Goal: Task Accomplishment & Management: Manage account settings

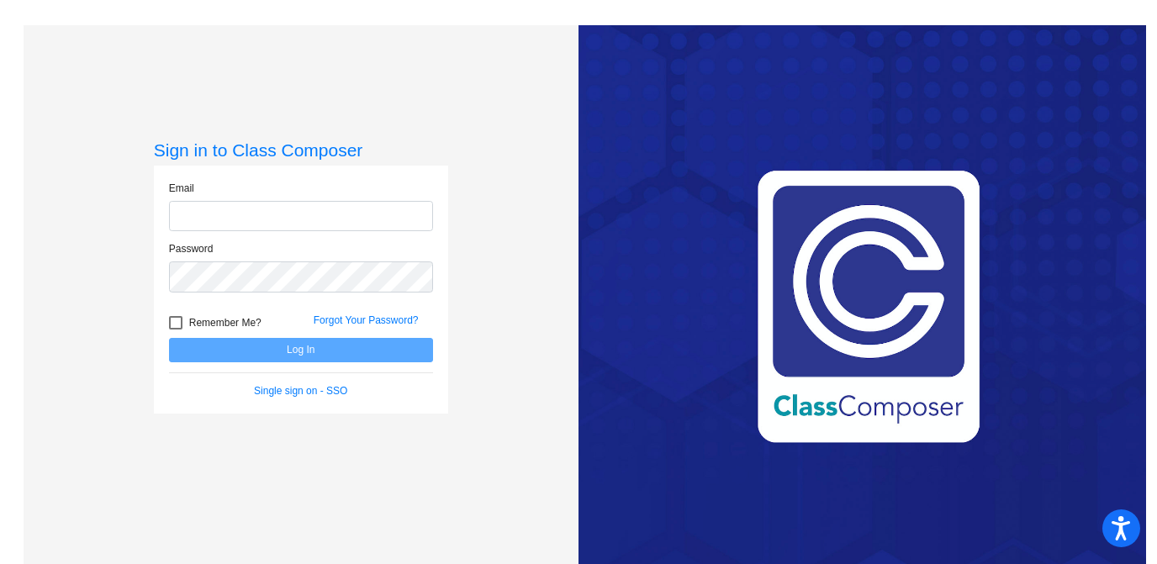
type input "[EMAIL_ADDRESS][DOMAIN_NAME]"
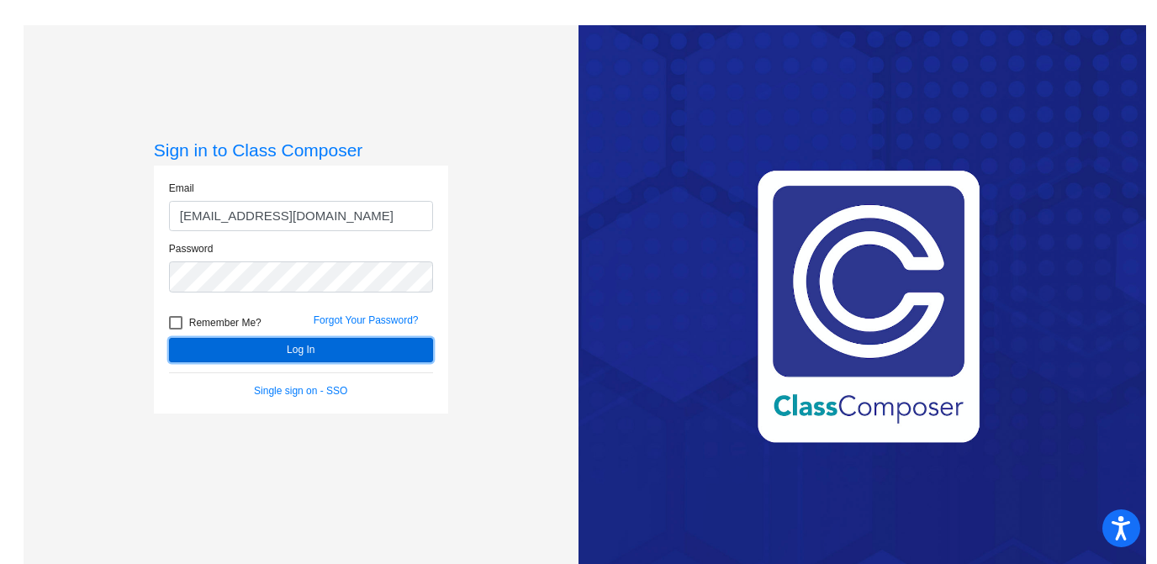
click at [259, 346] on button "Log In" at bounding box center [301, 350] width 264 height 24
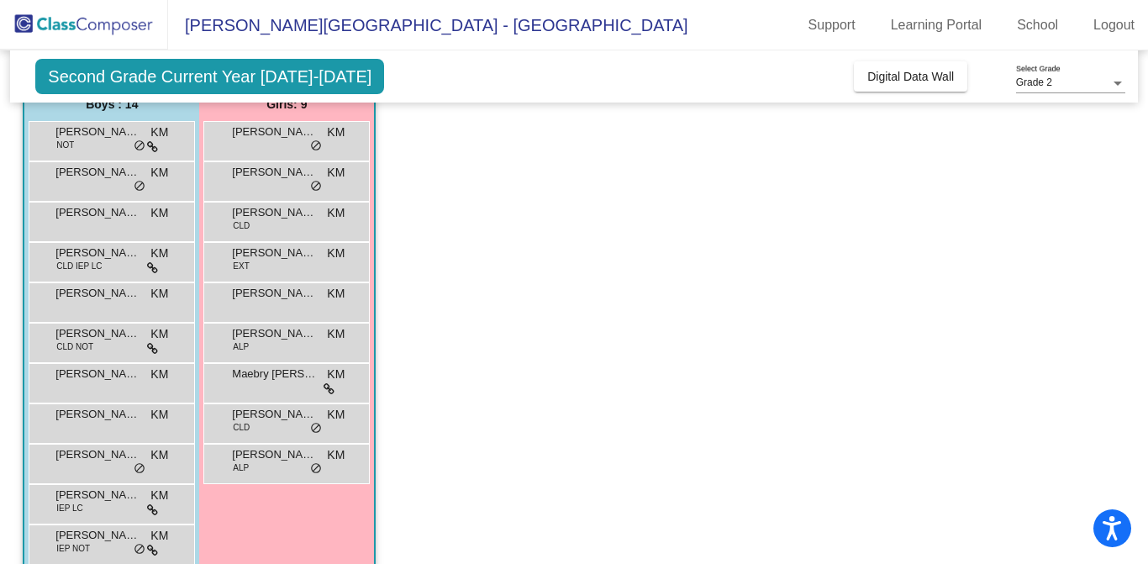
scroll to position [150, 0]
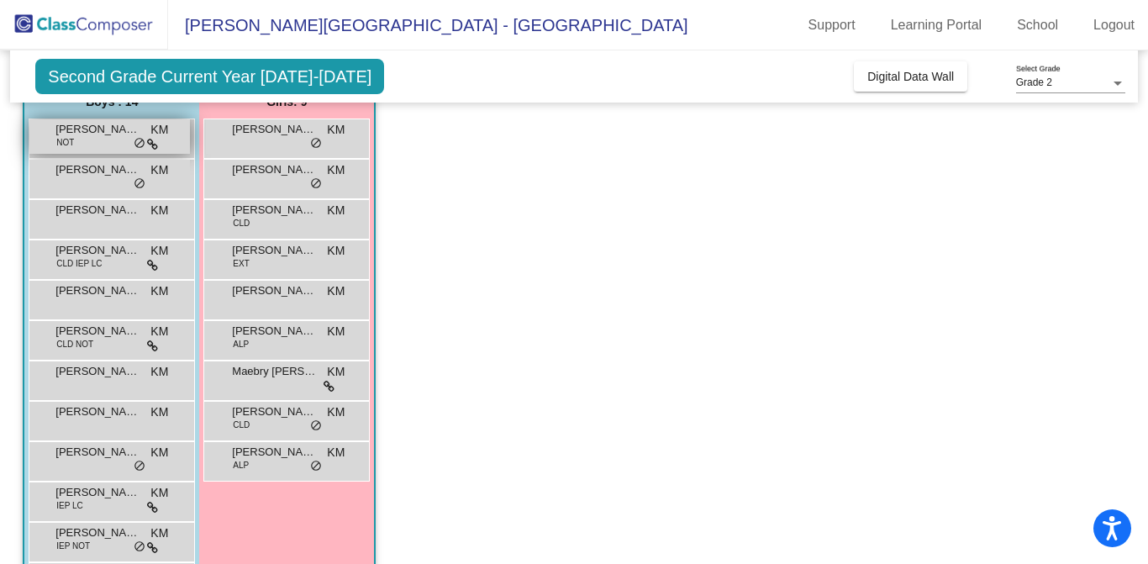
click at [145, 142] on span "do_not_disturb_alt" at bounding box center [140, 143] width 12 height 13
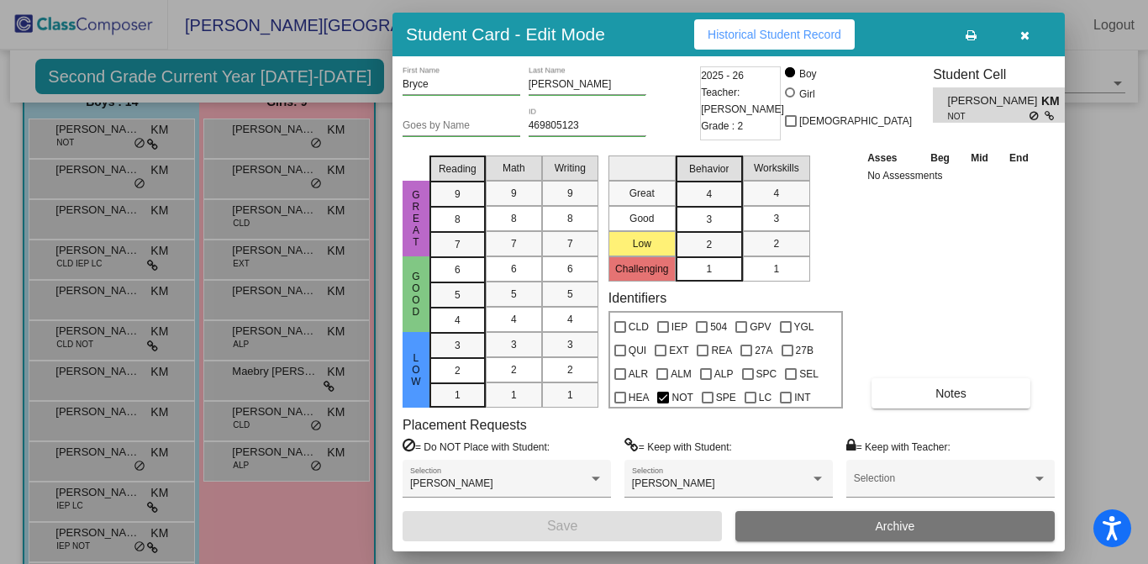
scroll to position [0, 0]
click at [1034, 39] on button "button" at bounding box center [1025, 34] width 54 height 30
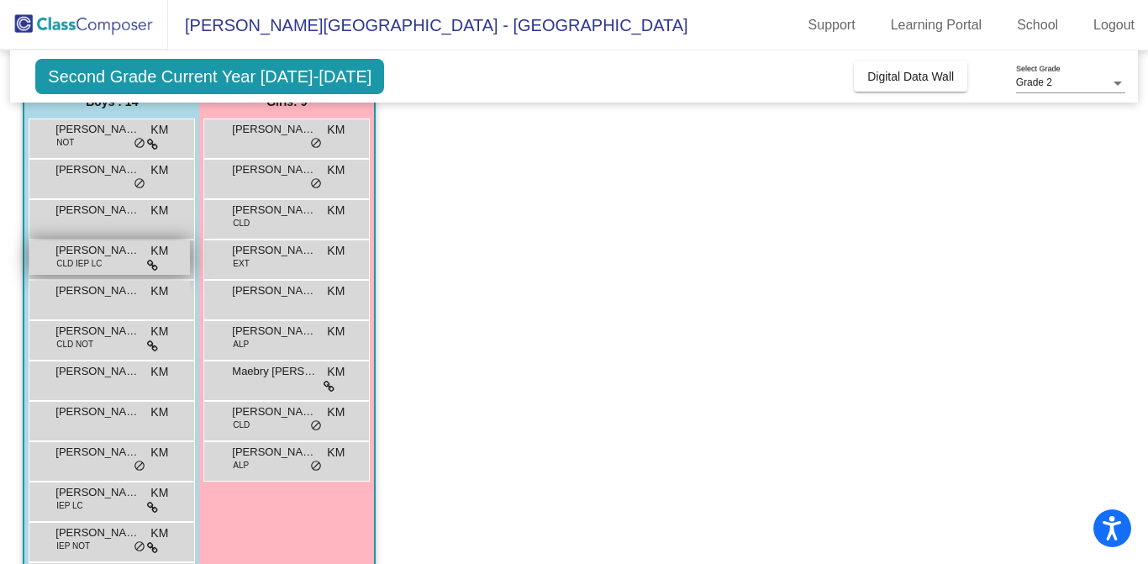
click at [151, 258] on span at bounding box center [152, 264] width 11 height 13
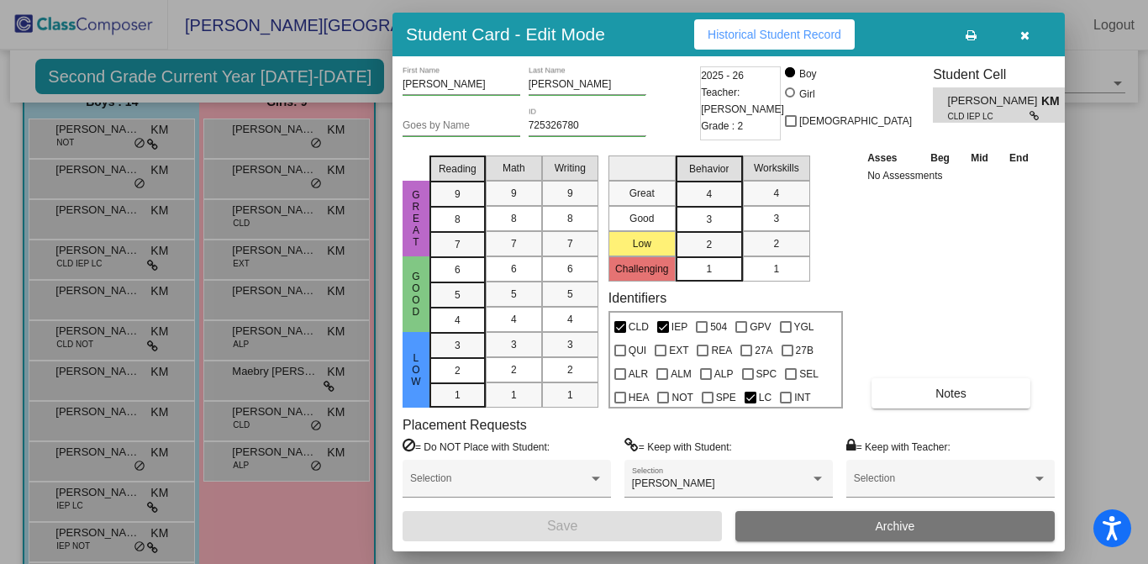
click at [1027, 34] on icon "button" at bounding box center [1025, 35] width 9 height 12
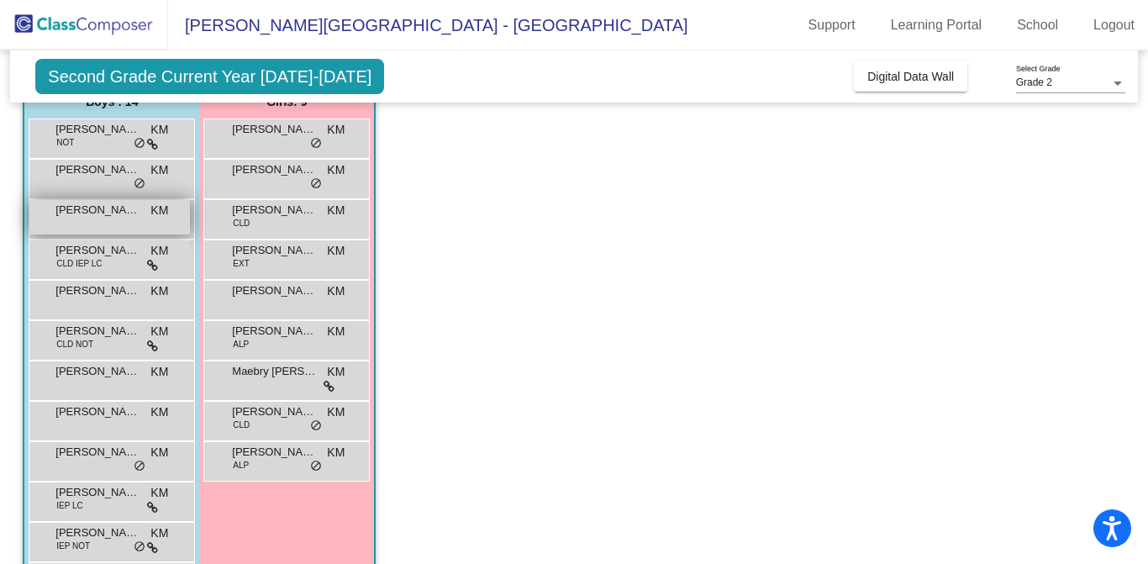
click at [98, 229] on div "[PERSON_NAME] KM lock do_not_disturb_alt" at bounding box center [109, 217] width 161 height 34
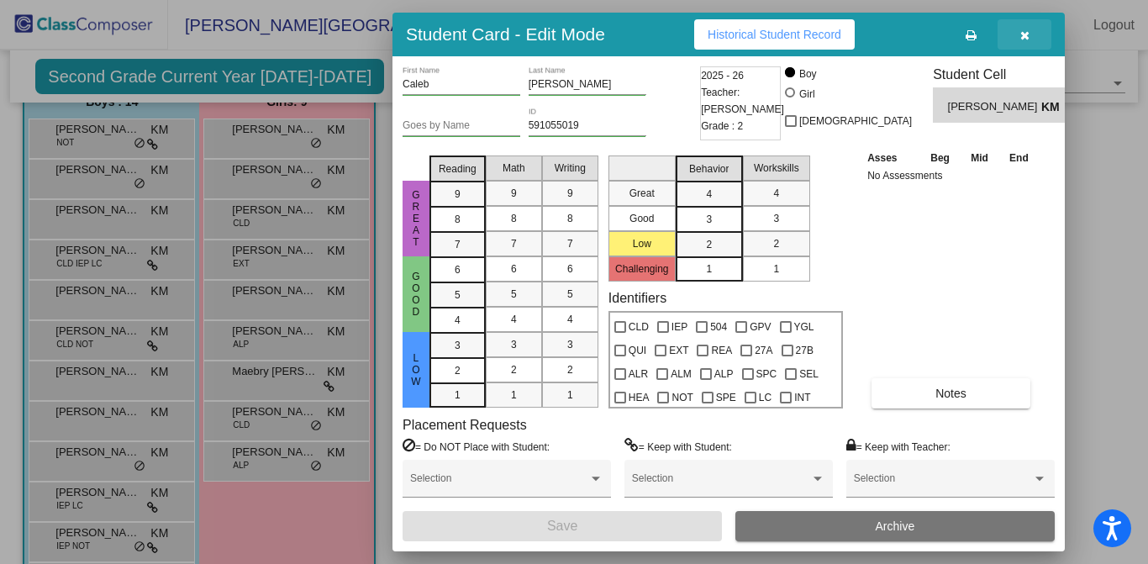
click at [1030, 40] on button "button" at bounding box center [1025, 34] width 54 height 30
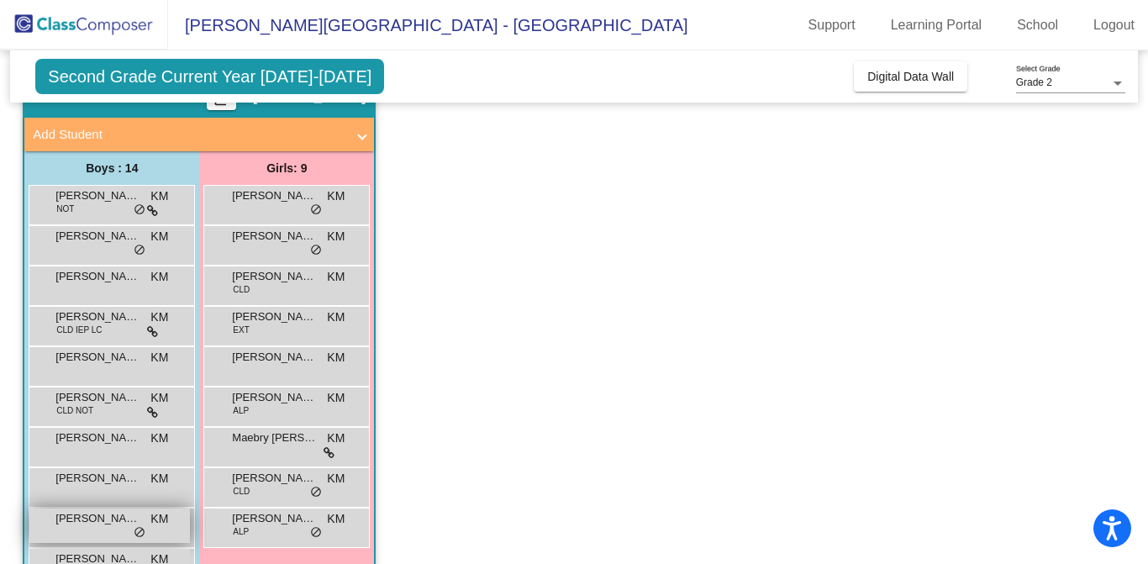
scroll to position [82, 0]
